Goal: Information Seeking & Learning: Learn about a topic

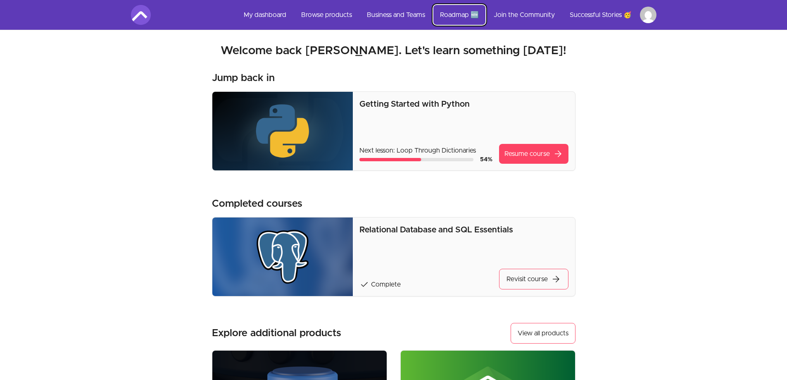
click at [466, 17] on link "Roadmap 🆕" at bounding box center [459, 15] width 52 height 20
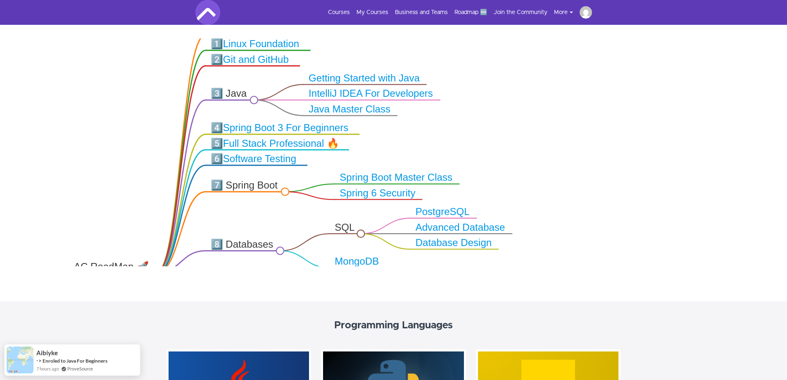
scroll to position [165, 0]
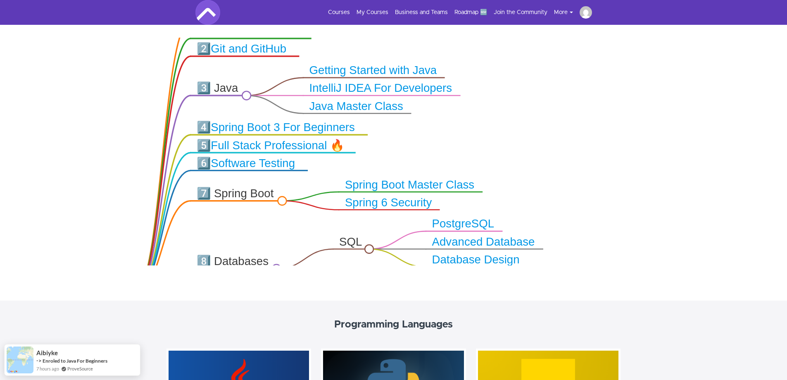
drag, startPoint x: 404, startPoint y: 191, endPoint x: 390, endPoint y: 127, distance: 65.7
click at [390, 127] on icon ".markmap{font:300 16px/20px sans-serif}.markmap-link{fill:none}.markmap-node>ci…" at bounding box center [393, 152] width 787 height 228
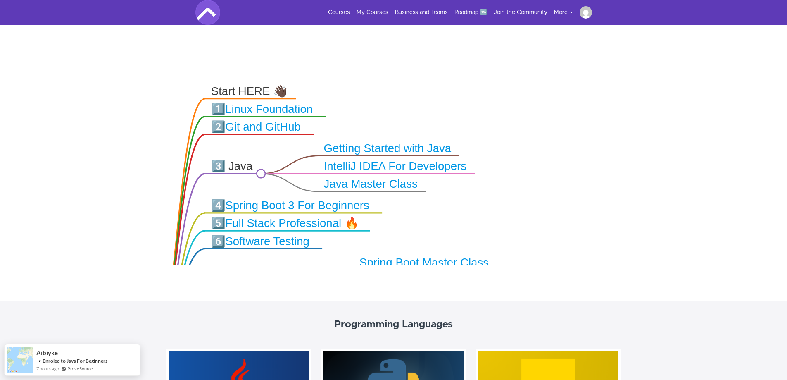
drag, startPoint x: 630, startPoint y: 146, endPoint x: 643, endPoint y: 224, distance: 79.3
click at [643, 224] on icon ".markmap{font:300 16px/20px sans-serif}.markmap-link{fill:none}.markmap-node>ci…" at bounding box center [393, 152] width 787 height 228
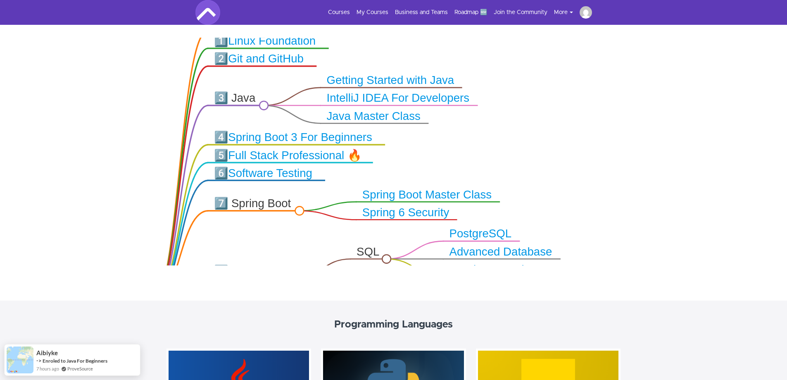
drag, startPoint x: 644, startPoint y: 207, endPoint x: 647, endPoint y: 148, distance: 59.1
click at [647, 149] on icon ".markmap{font:300 16px/20px sans-serif}.markmap-link{fill:none}.markmap-node>ci…" at bounding box center [393, 152] width 787 height 228
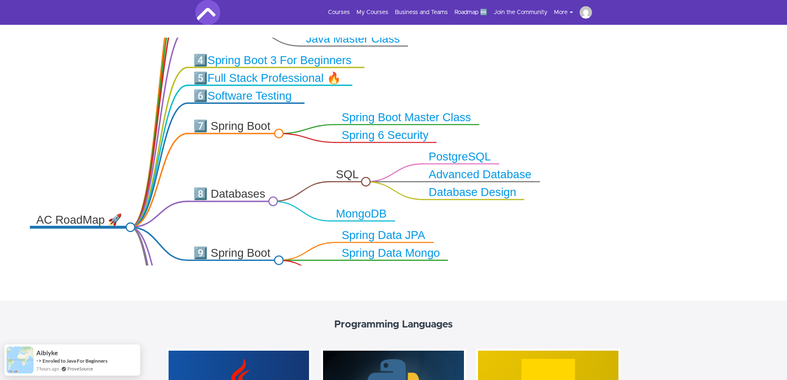
drag, startPoint x: 651, startPoint y: 191, endPoint x: 629, endPoint y: 104, distance: 90.5
click at [629, 104] on icon ".markmap{font:300 16px/20px sans-serif}.markmap-link{fill:none}.markmap-node>ci…" at bounding box center [393, 152] width 787 height 228
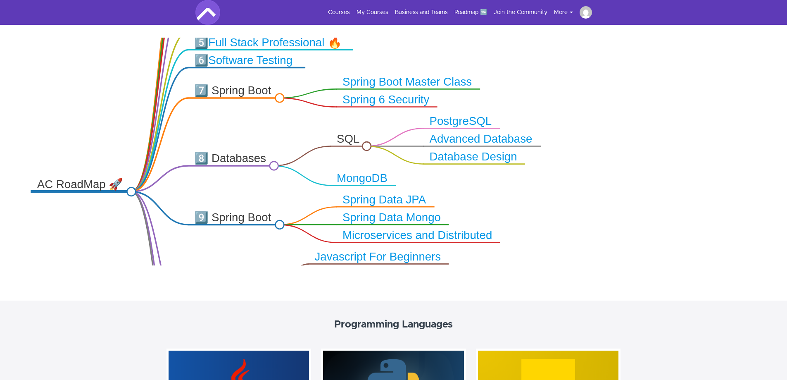
drag, startPoint x: 624, startPoint y: 157, endPoint x: 549, endPoint y: 147, distance: 76.2
click at [624, 129] on icon ".markmap{font:300 16px/20px sans-serif}.markmap-link{fill:none}.markmap-node>ci…" at bounding box center [393, 152] width 787 height 228
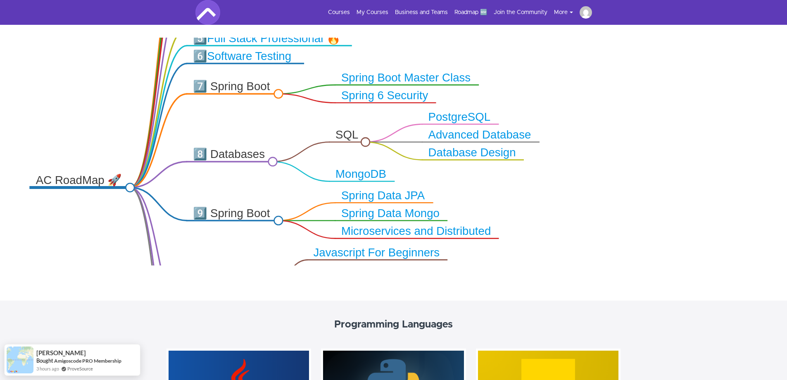
click at [623, 203] on icon ".markmap{font:300 16px/20px sans-serif}.markmap-link{fill:none}.markmap-node>ci…" at bounding box center [393, 152] width 787 height 228
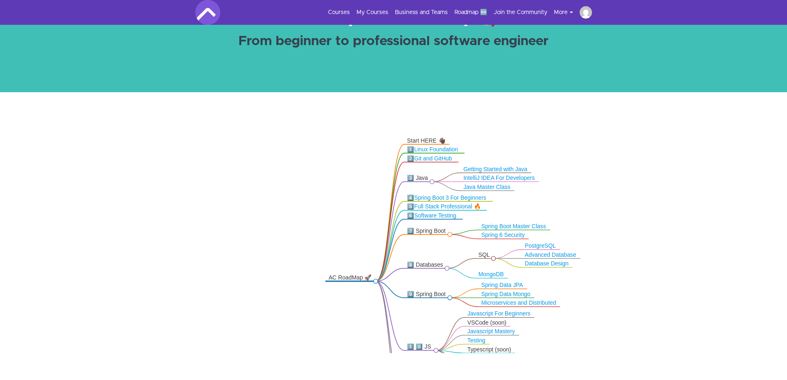
scroll to position [0, 0]
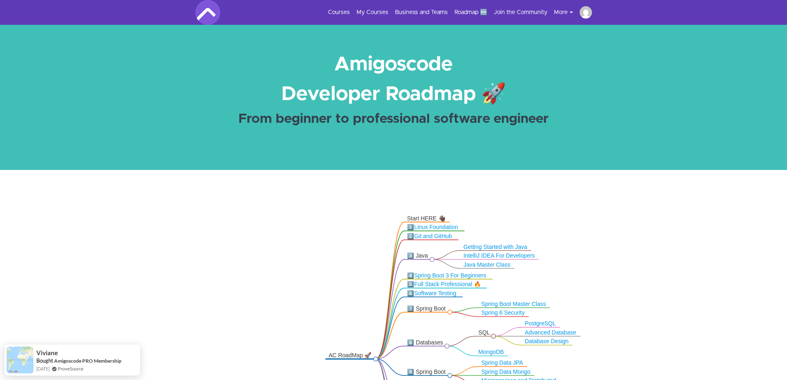
click at [348, 10] on link "Courses" at bounding box center [339, 12] width 22 height 8
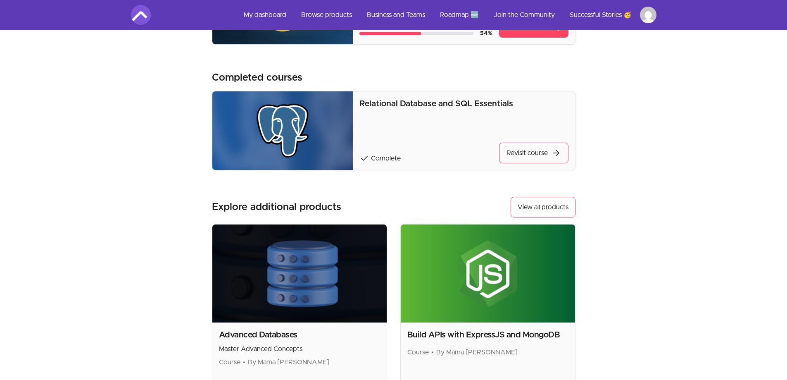
scroll to position [112, 0]
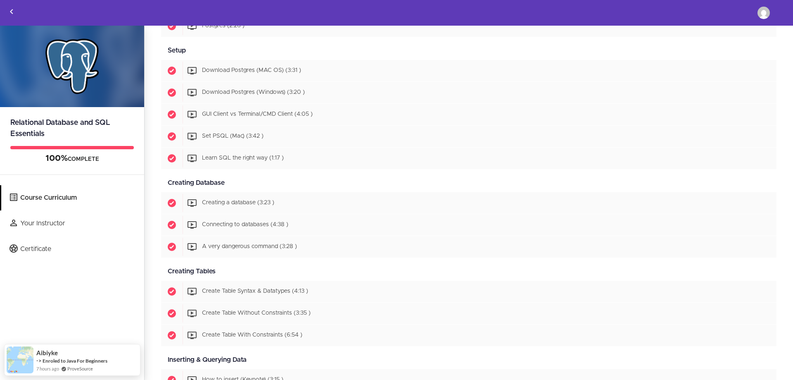
scroll to position [248, 0]
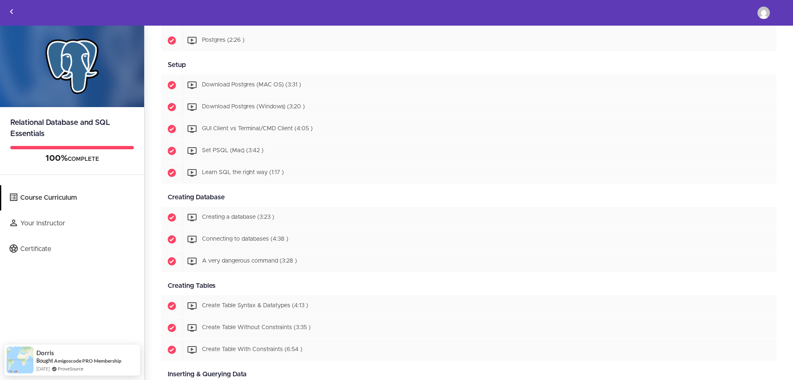
click at [685, 200] on div "Creating Database Available in days days after you enroll" at bounding box center [469, 197] width 616 height 19
